Goal: Information Seeking & Learning: Learn about a topic

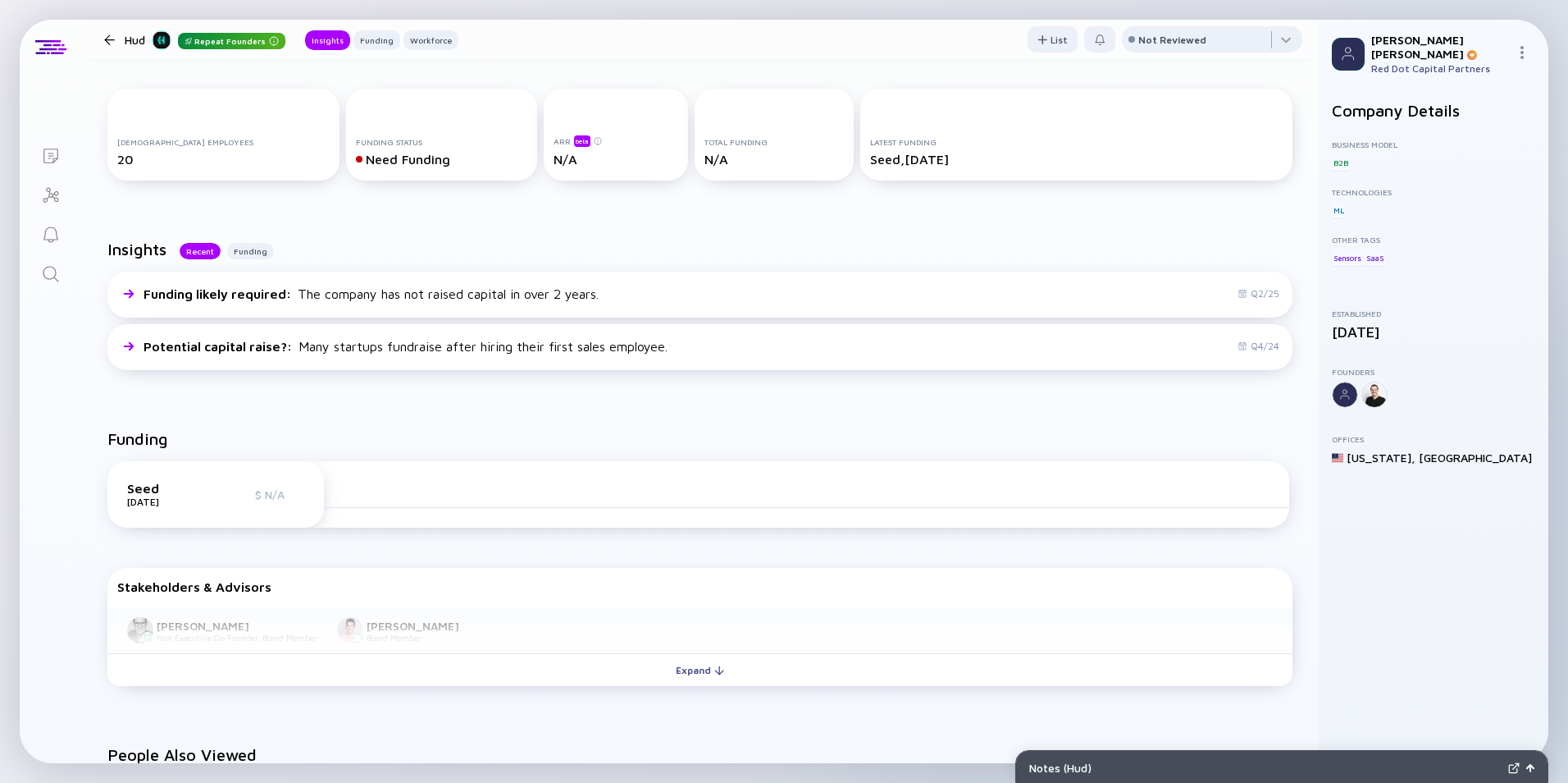
scroll to position [493, 0]
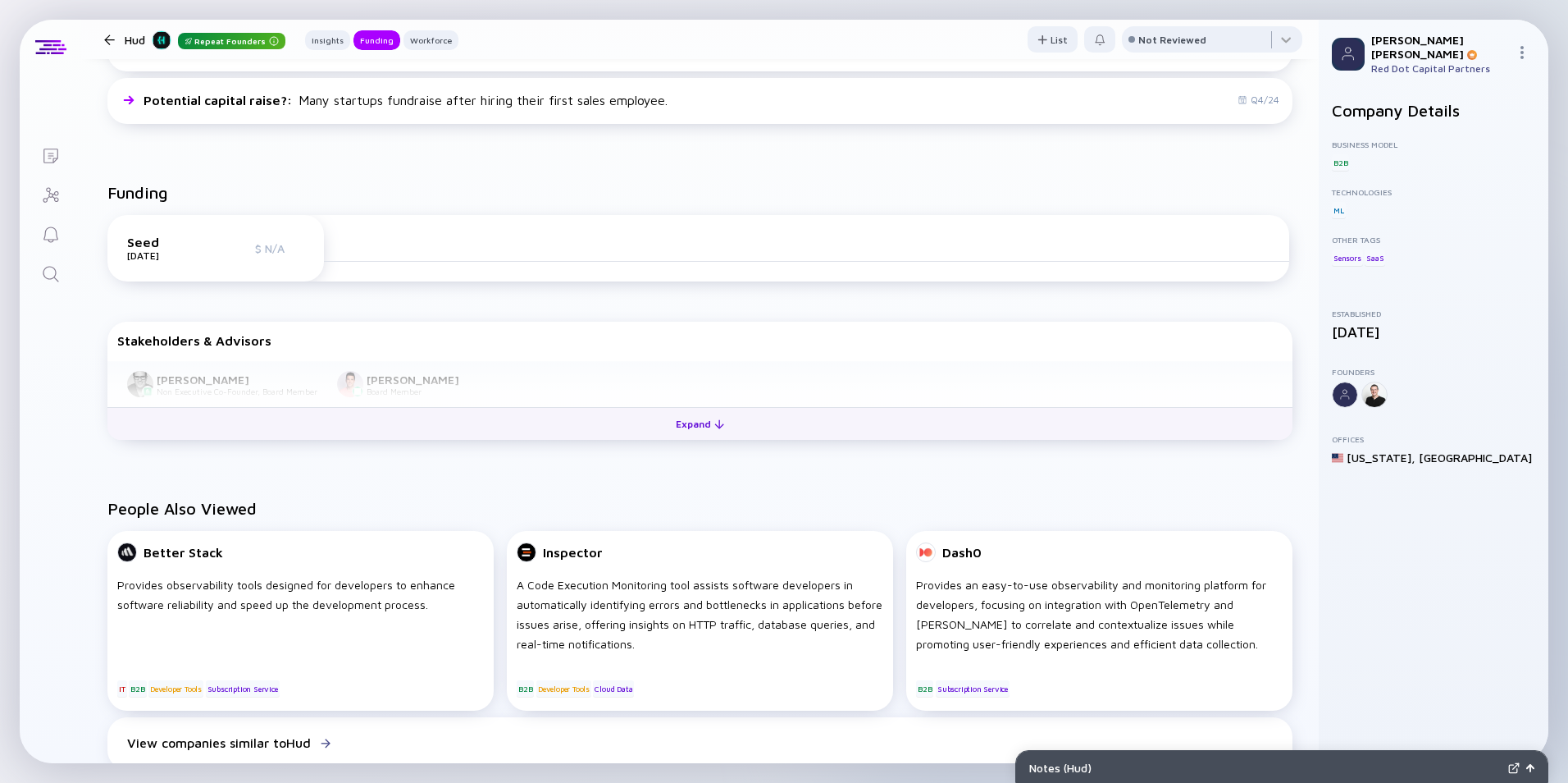
click at [656, 426] on button "Expand" at bounding box center [700, 424] width 1185 height 33
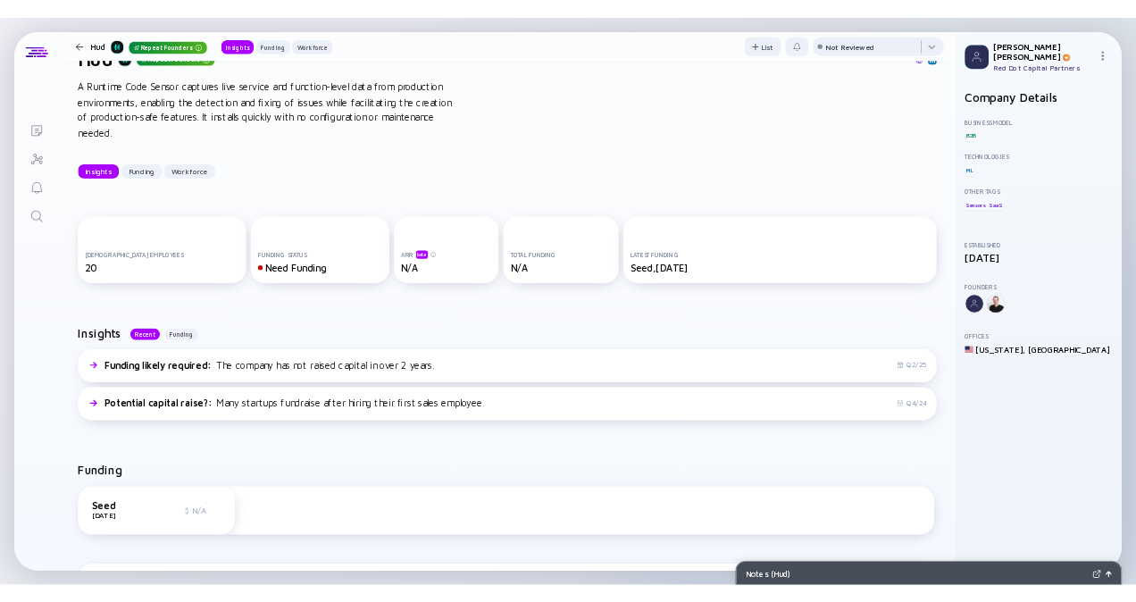
scroll to position [0, 0]
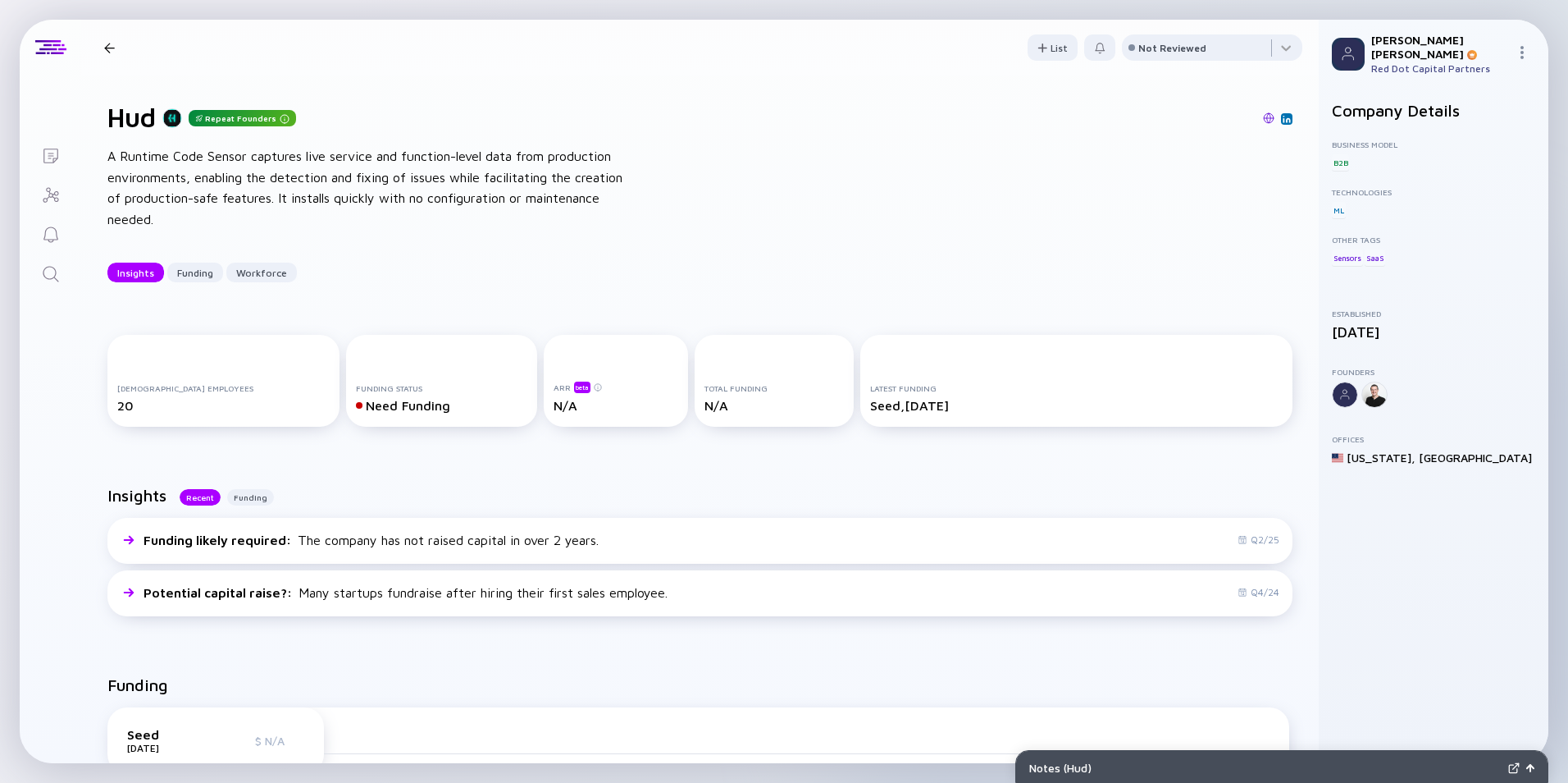
click at [1283, 118] on img at bounding box center [1287, 119] width 8 height 8
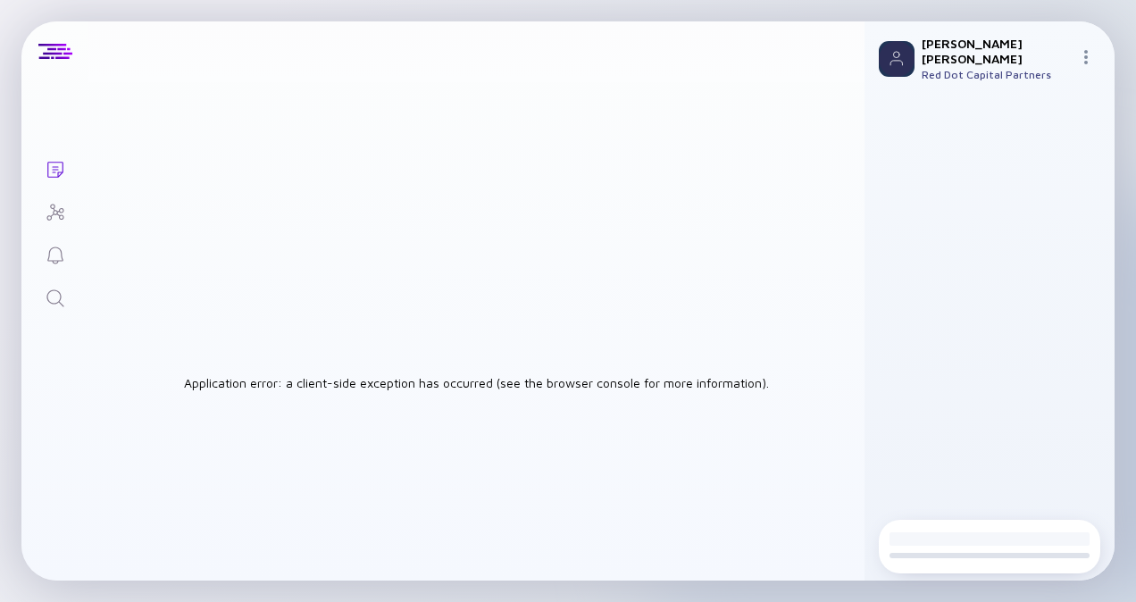
click at [836, 472] on div "Application error: a client-side exception has occurred (see the browser consol…" at bounding box center [476, 383] width 776 height 602
